Goal: Task Accomplishment & Management: Complete application form

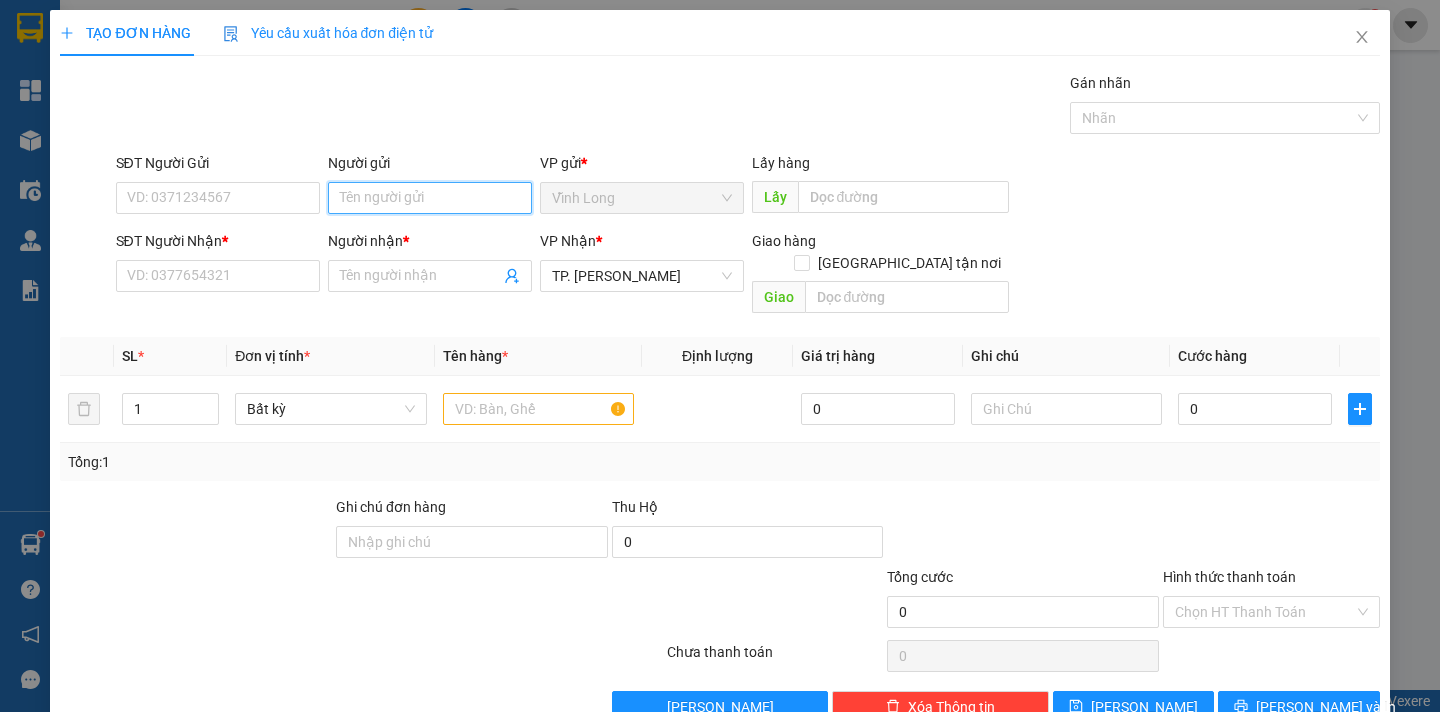
click at [367, 211] on input "Người gửi" at bounding box center [430, 198] width 204 height 32
type input "DÂN"
click at [218, 282] on input "SĐT Người Nhận *" at bounding box center [218, 276] width 204 height 32
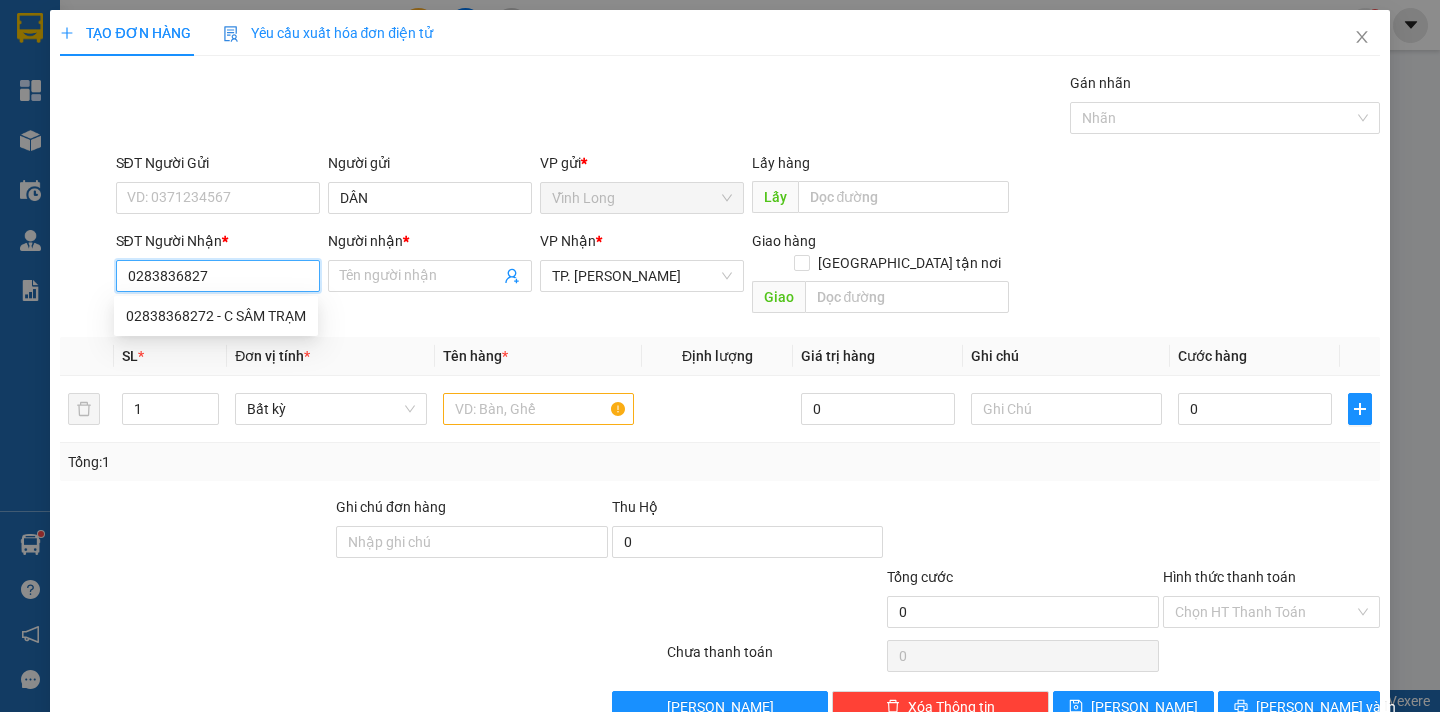
type input "02838368272"
click at [248, 317] on div "02838368272 - C SÂM TRẠM" at bounding box center [216, 316] width 180 height 22
type input "C SÂM TRẠM"
type input "02838368272"
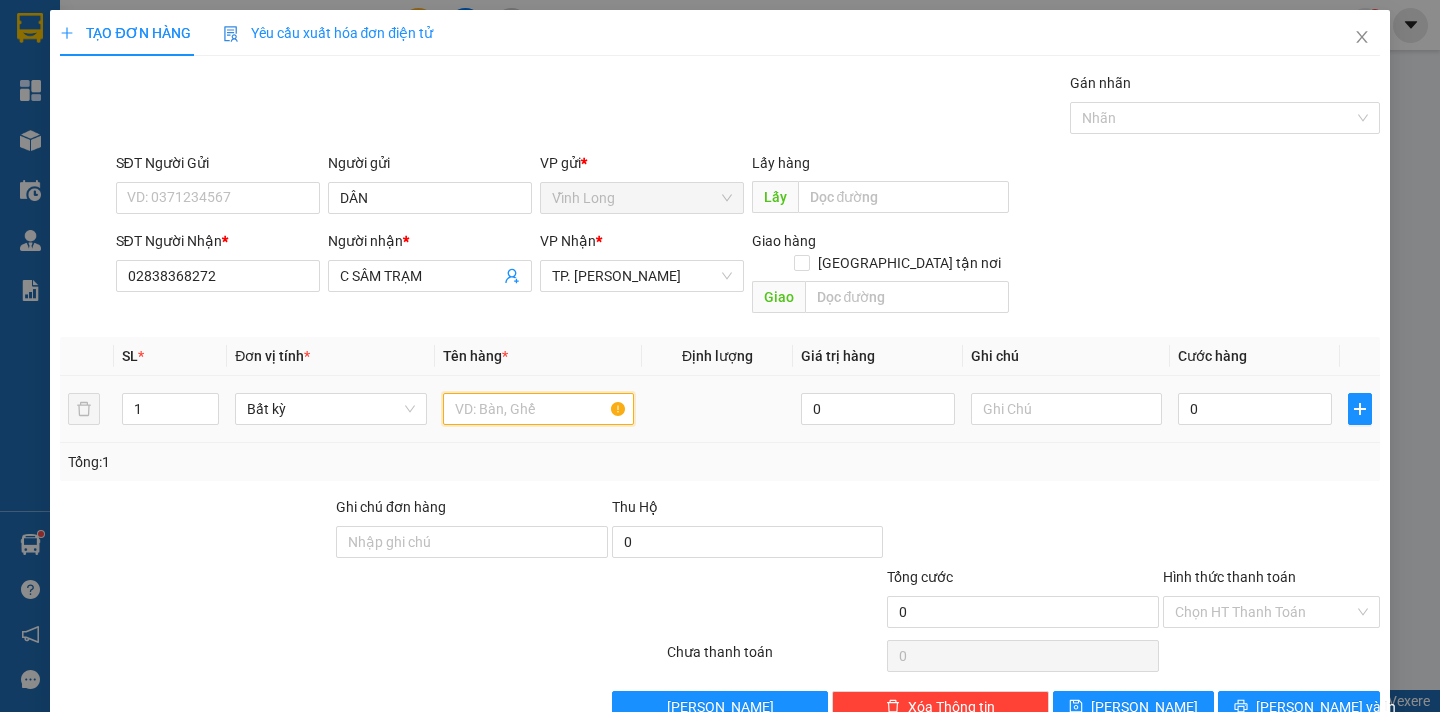
click at [480, 393] on input "text" at bounding box center [538, 409] width 191 height 32
type input "GÓI TT"
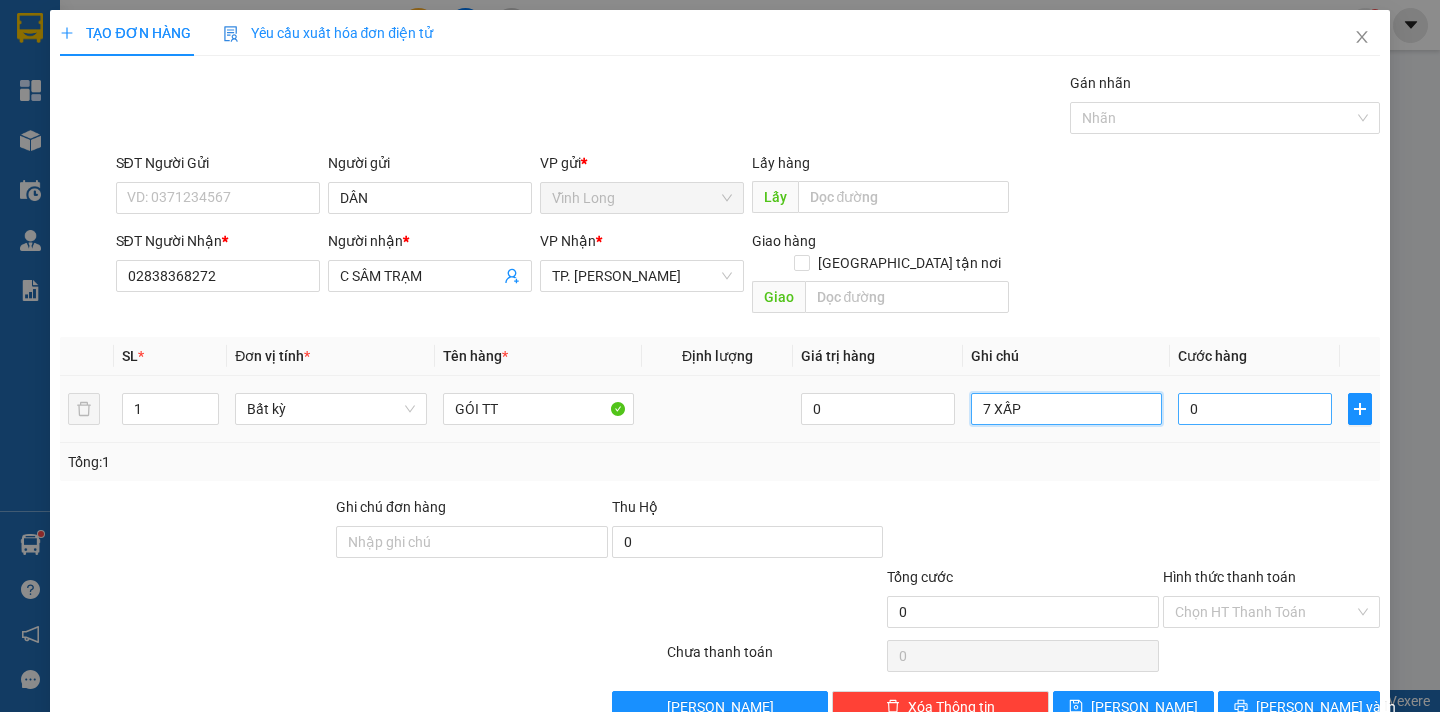
type input "7 XẤP"
click at [1213, 394] on input "0" at bounding box center [1255, 409] width 154 height 32
type input "2"
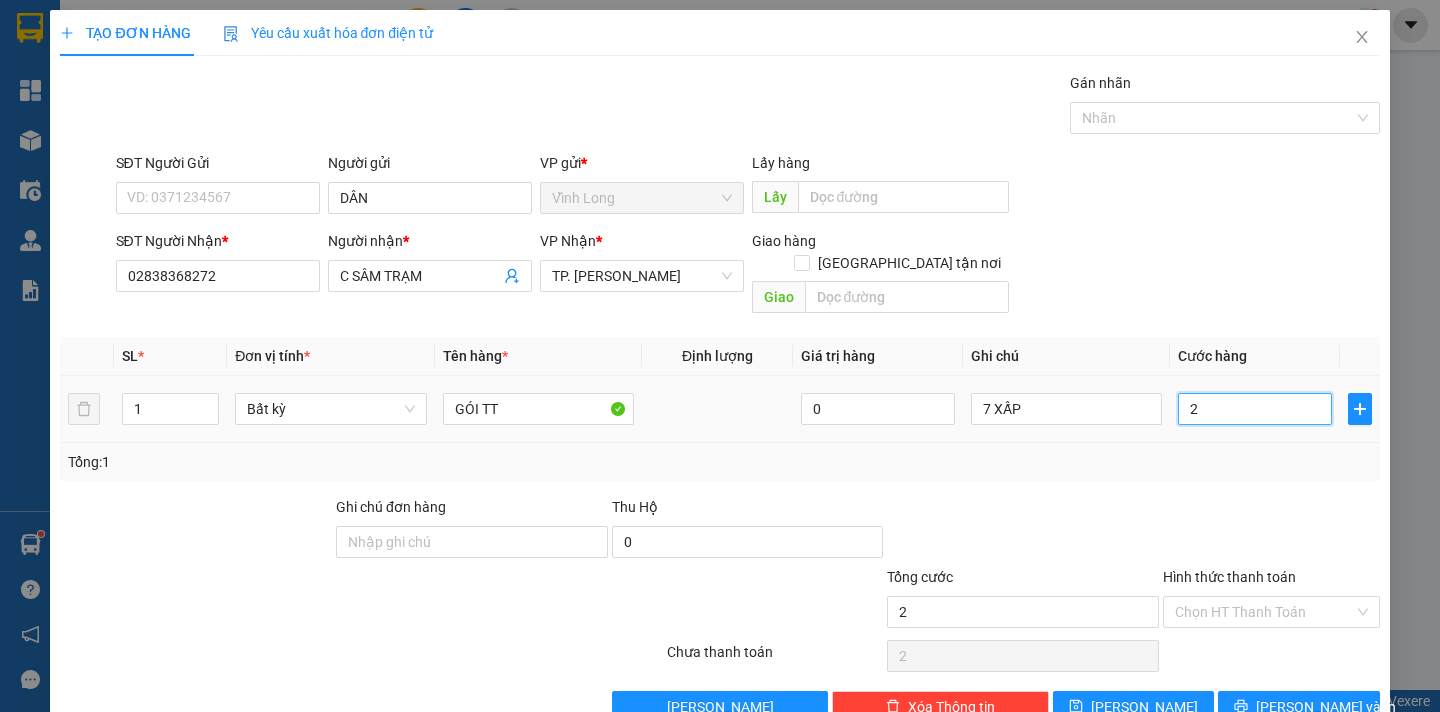
type input "21"
type input "210"
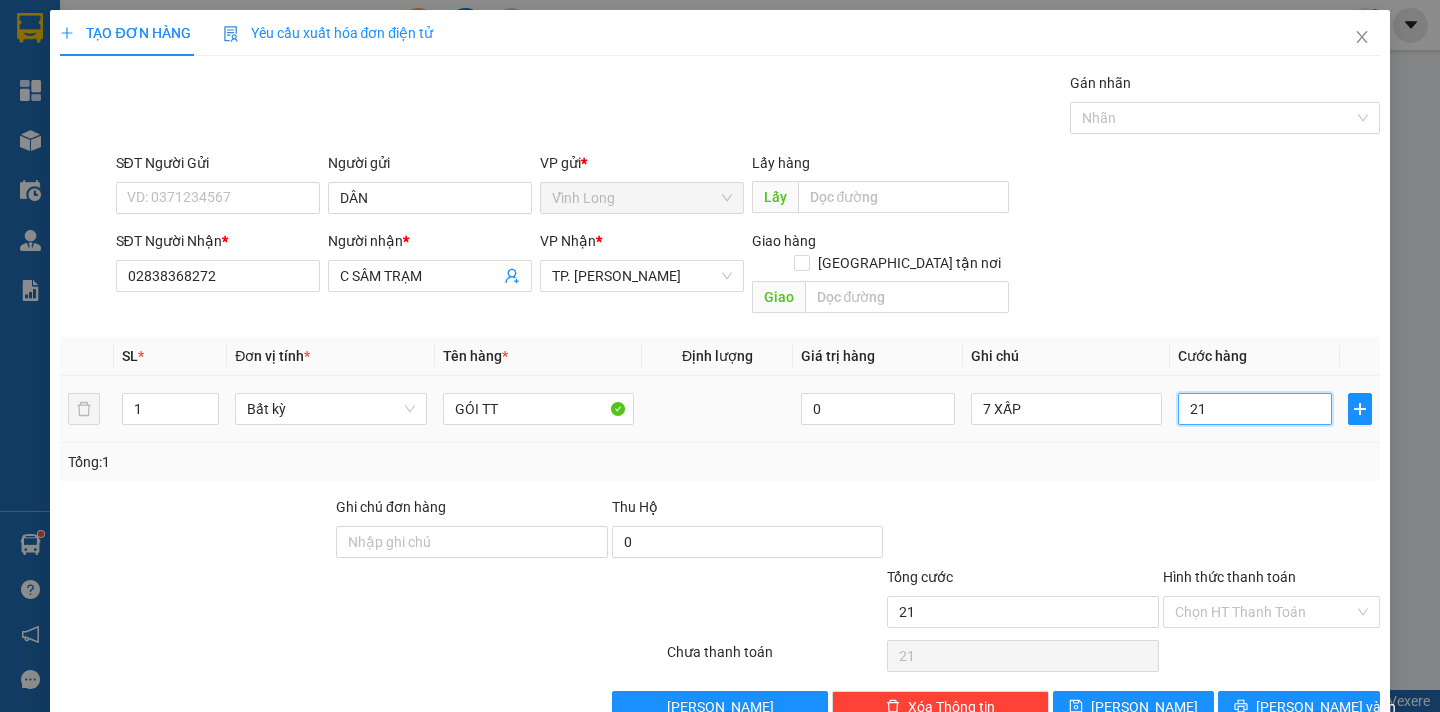
type input "210"
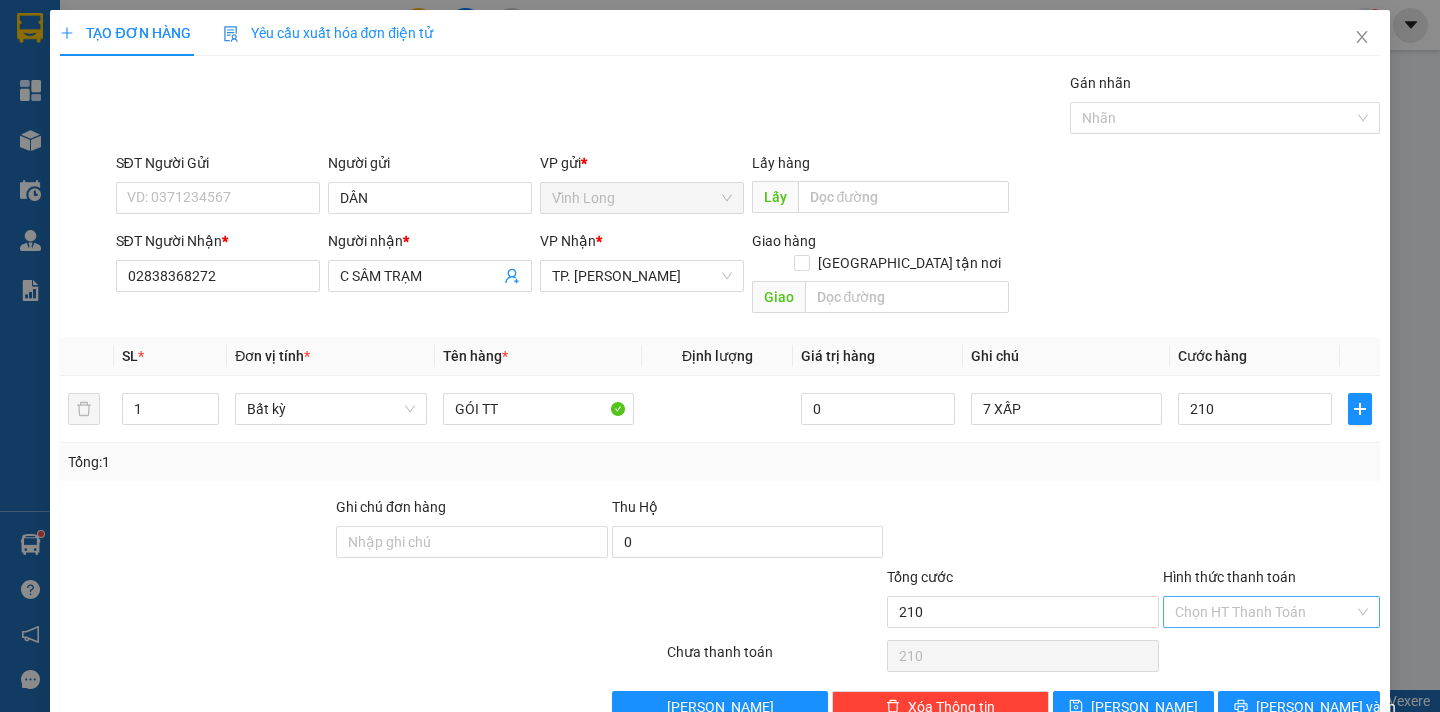
click at [1213, 599] on input "Hình thức thanh toán" at bounding box center [1264, 612] width 179 height 30
type input "210.000"
click at [1204, 621] on div "Tại văn phòng" at bounding box center [1257, 630] width 190 height 22
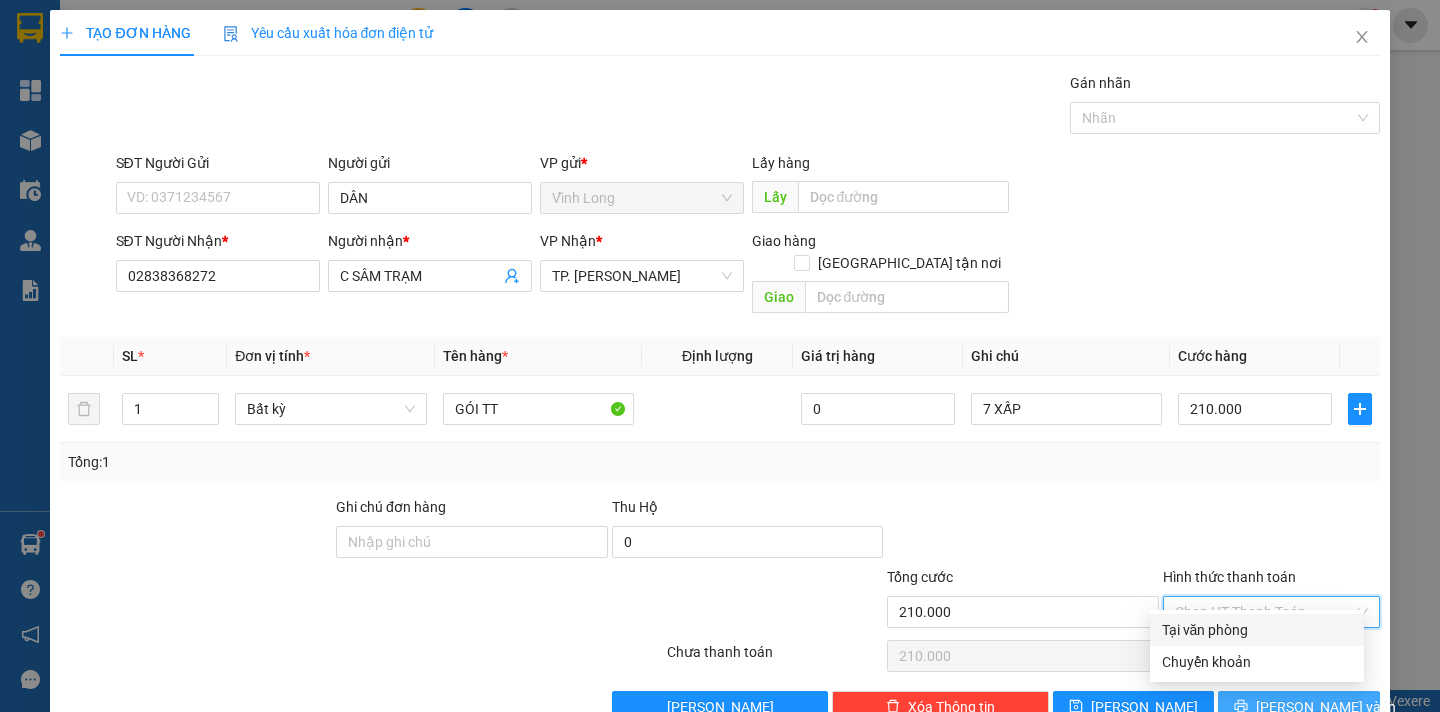
type input "0"
click at [1316, 696] on span "[PERSON_NAME] và In" at bounding box center [1326, 707] width 140 height 22
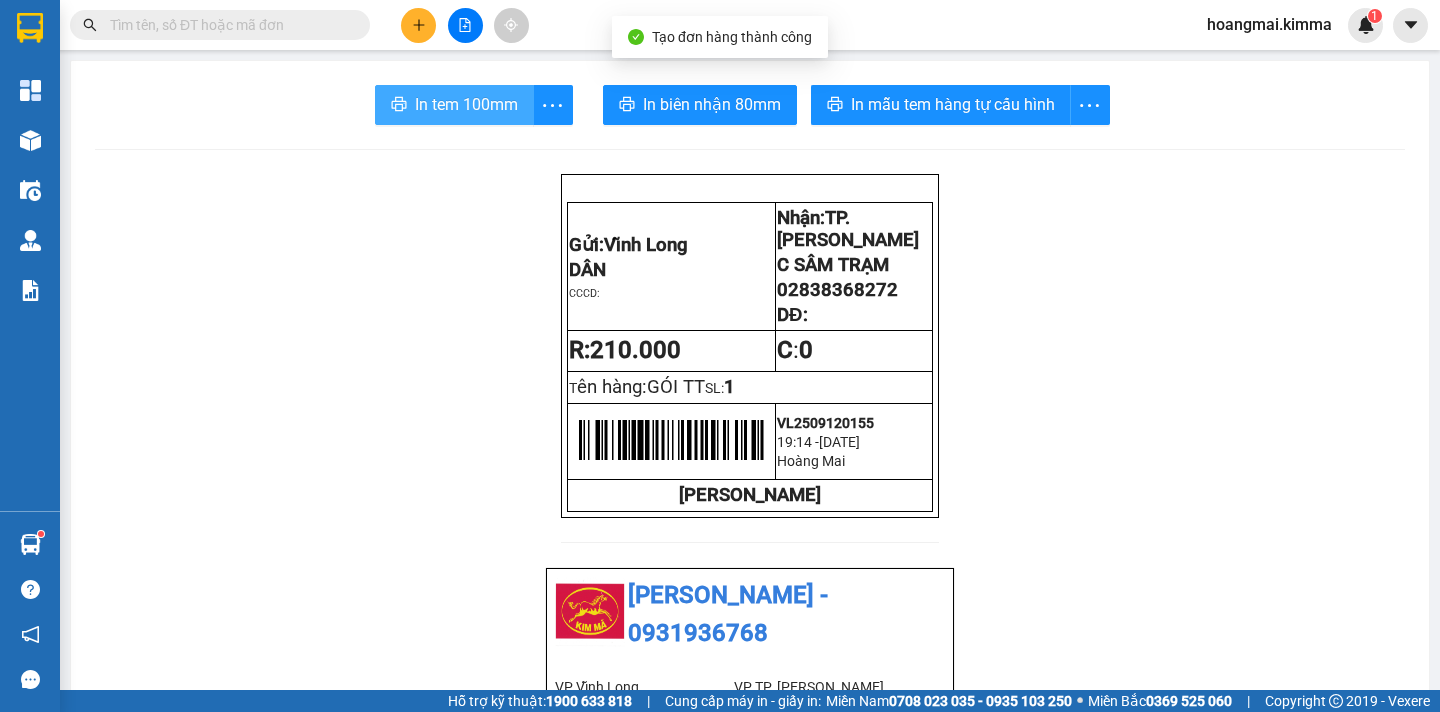
click at [475, 100] on span "In tem 100mm" at bounding box center [466, 104] width 103 height 25
